Goal: Transaction & Acquisition: Purchase product/service

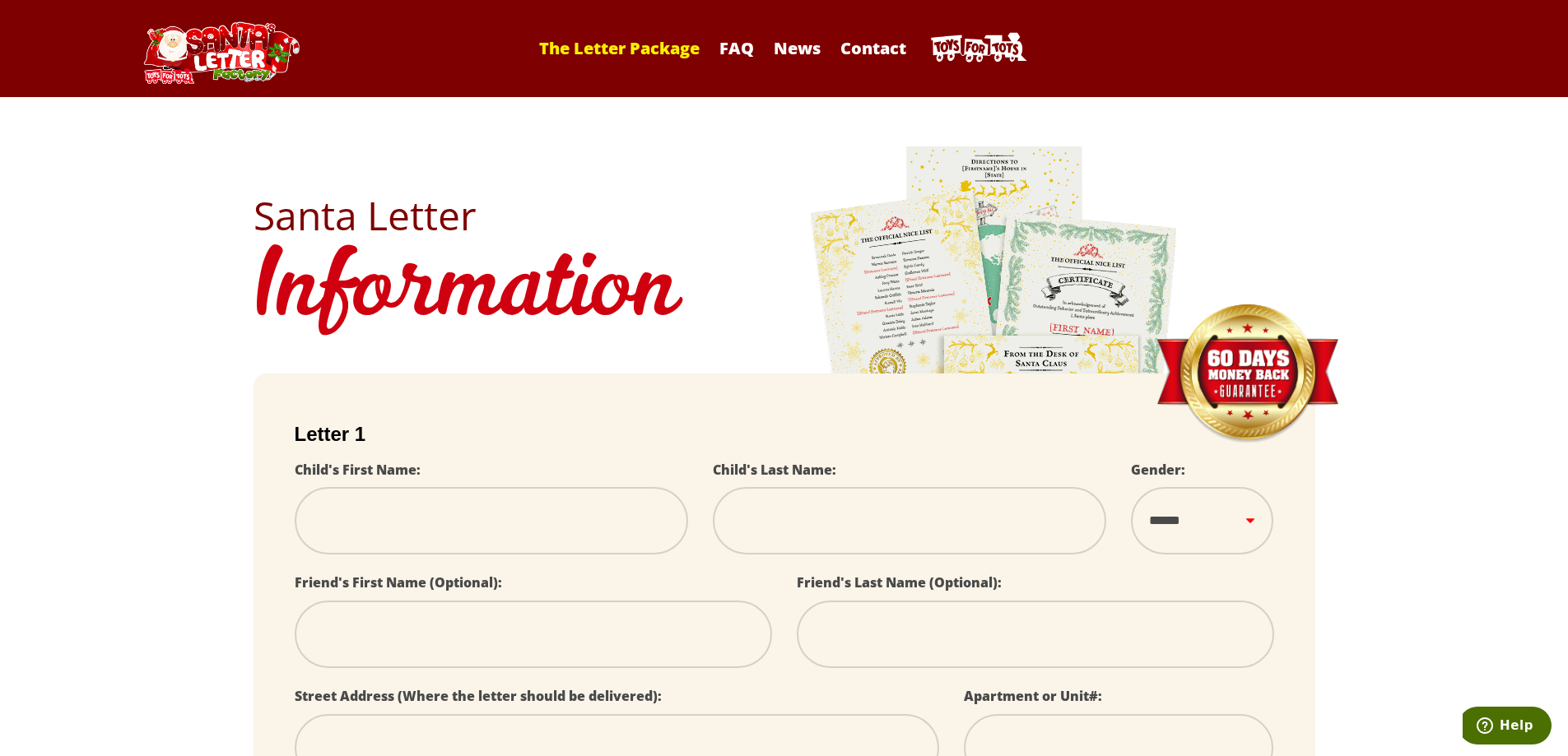
click at [571, 55] on link "The Letter Package" at bounding box center [619, 48] width 177 height 22
select select
click at [789, 42] on link "News" at bounding box center [798, 48] width 63 height 22
select select
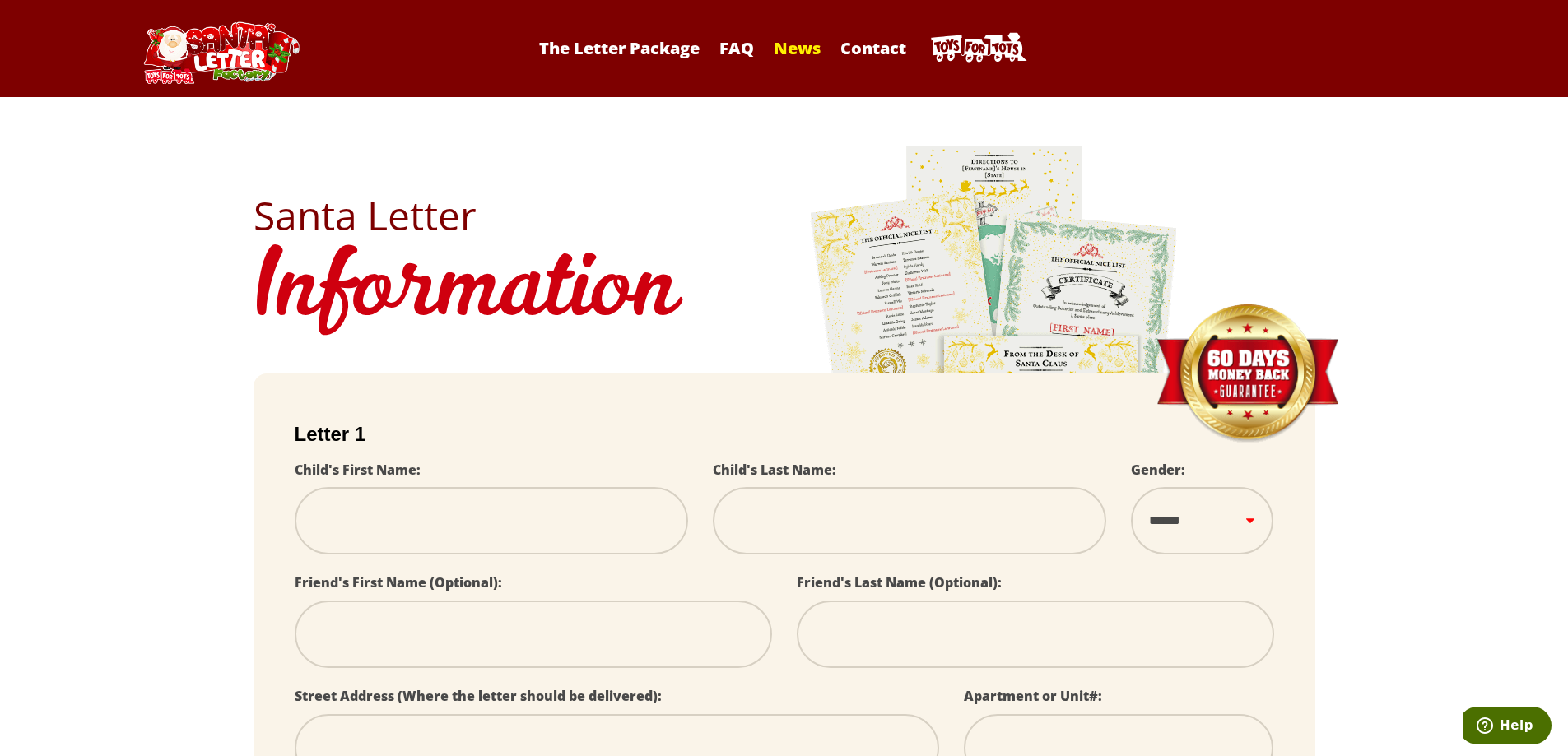
select select
